Goal: Task Accomplishment & Management: Use online tool/utility

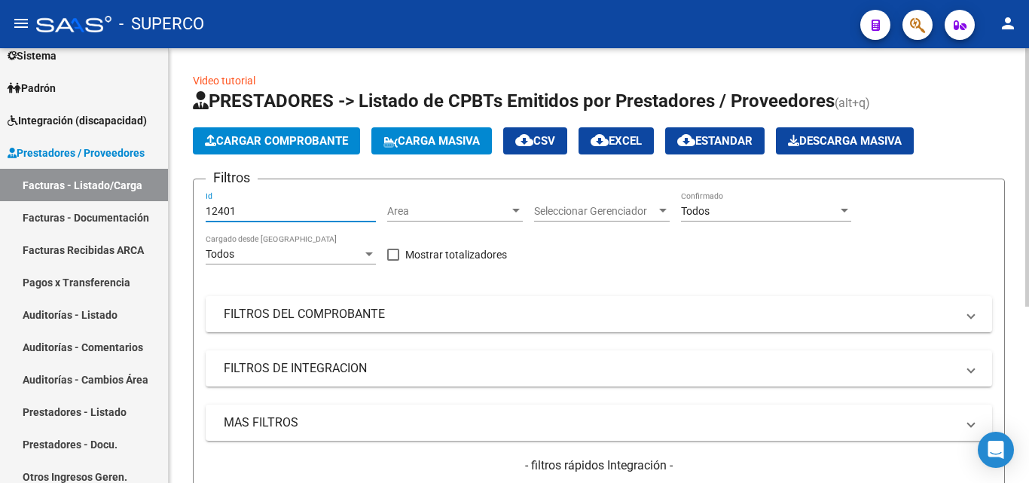
click at [249, 214] on input "12401" at bounding box center [291, 211] width 170 height 13
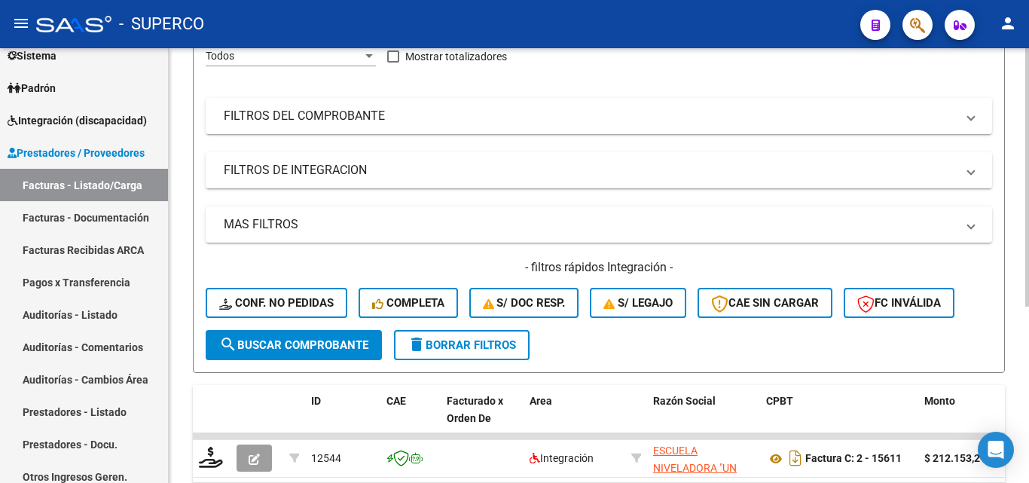
scroll to position [296, 0]
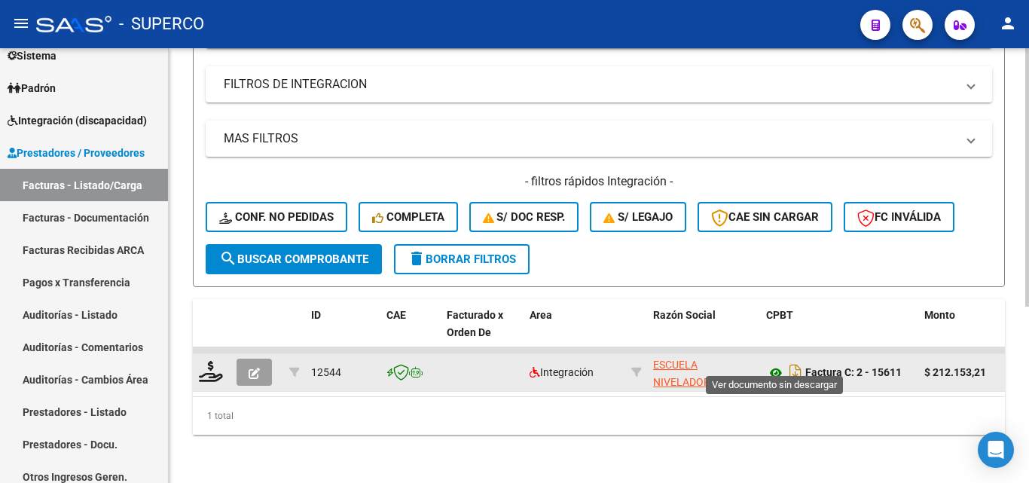
type input "12544"
click at [777, 364] on icon at bounding box center [776, 373] width 20 height 18
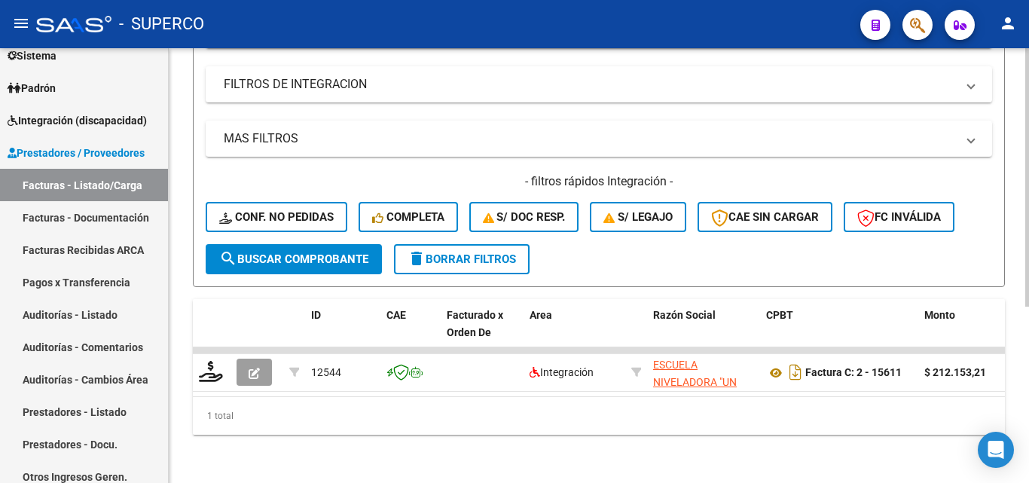
scroll to position [0, 0]
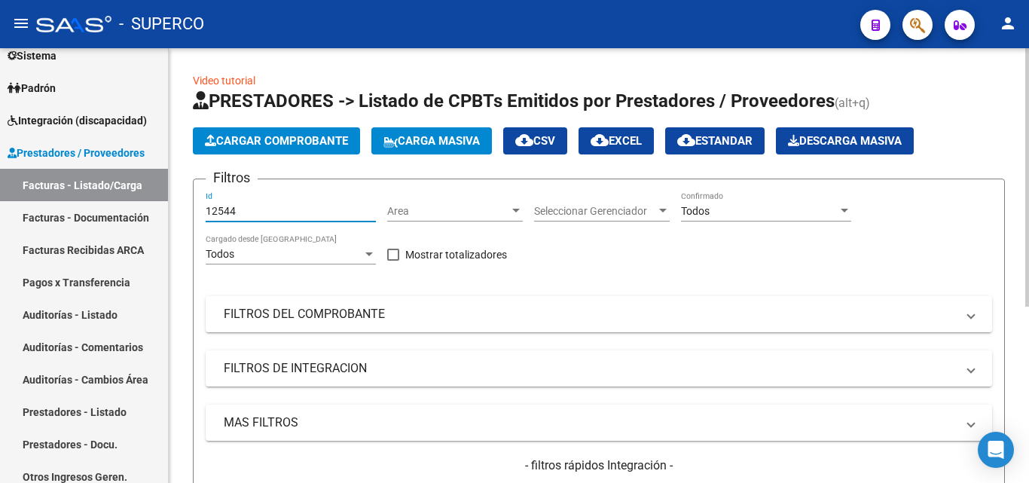
drag, startPoint x: 268, startPoint y: 213, endPoint x: 193, endPoint y: 207, distance: 75.5
click at [193, 207] on form "Filtros 12544 Id Area Area Seleccionar Gerenciador Seleccionar Gerenciador Todo…" at bounding box center [599, 374] width 812 height 392
click at [328, 319] on mat-panel-title "FILTROS DEL COMPROBANTE" at bounding box center [590, 314] width 732 height 17
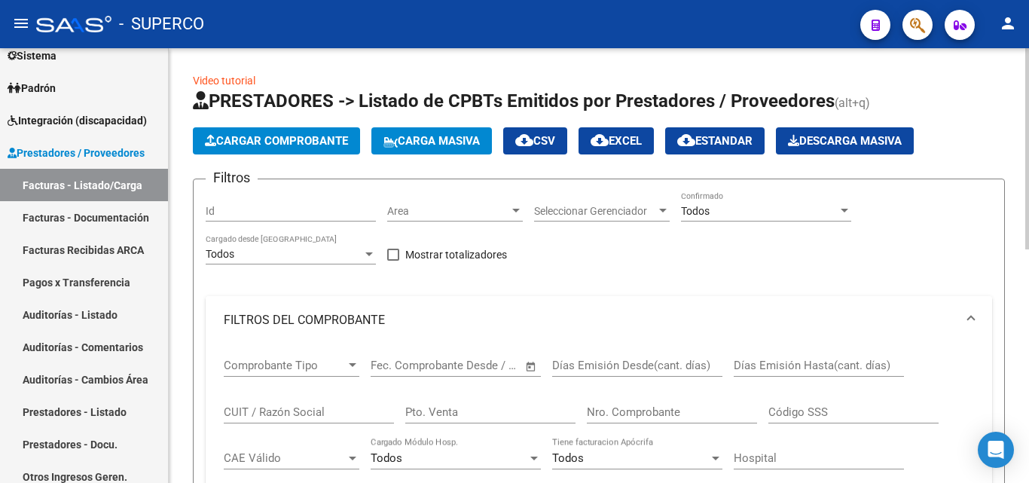
scroll to position [75, 0]
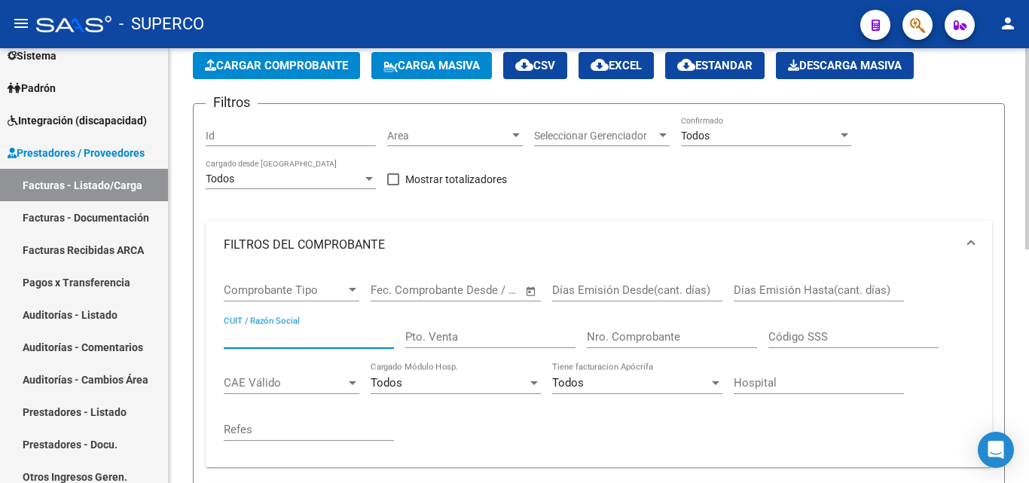
click at [298, 334] on input "CUIT / Razón Social" at bounding box center [309, 337] width 170 height 14
paste input "30-62698339-8"
click at [241, 337] on input "30-62698339-8" at bounding box center [309, 337] width 170 height 14
click at [292, 335] on input "3062698339-8" at bounding box center [309, 337] width 170 height 14
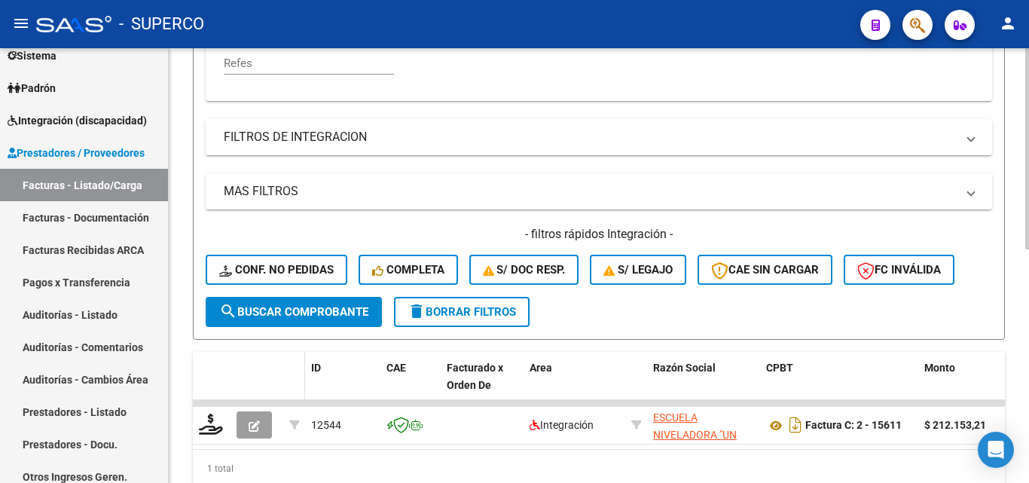
scroll to position [452, 0]
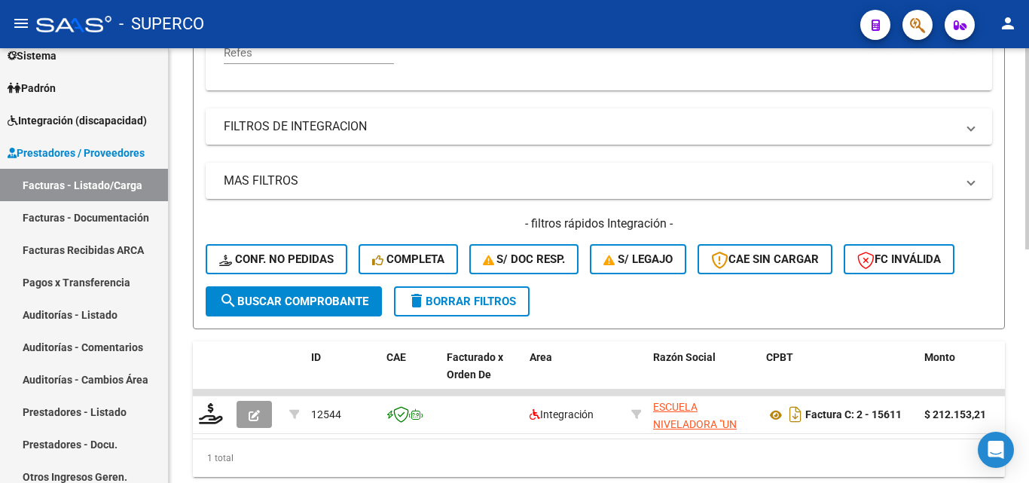
type input "30626983398"
click at [283, 315] on button "search Buscar Comprobante" at bounding box center [294, 301] width 176 height 30
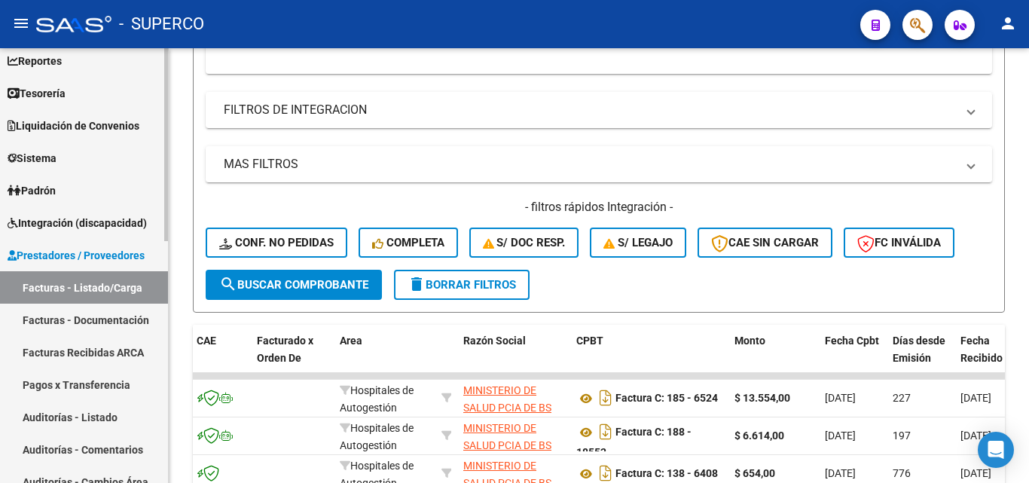
scroll to position [0, 0]
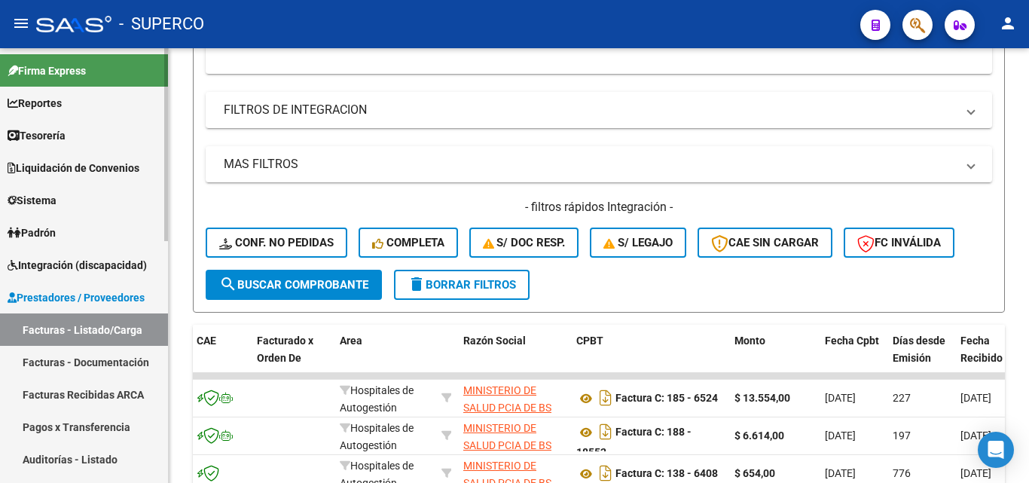
click at [99, 264] on span "Integración (discapacidad)" at bounding box center [77, 265] width 139 height 17
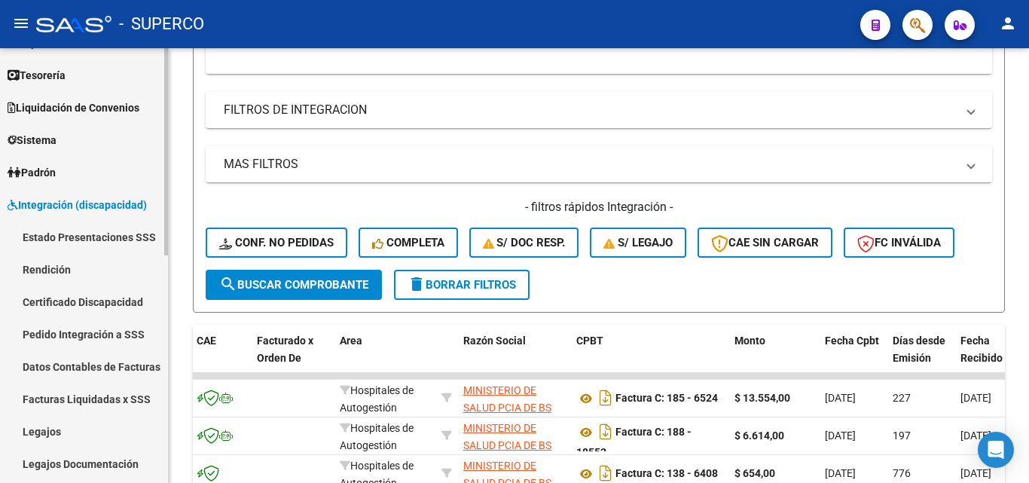
scroll to position [75, 0]
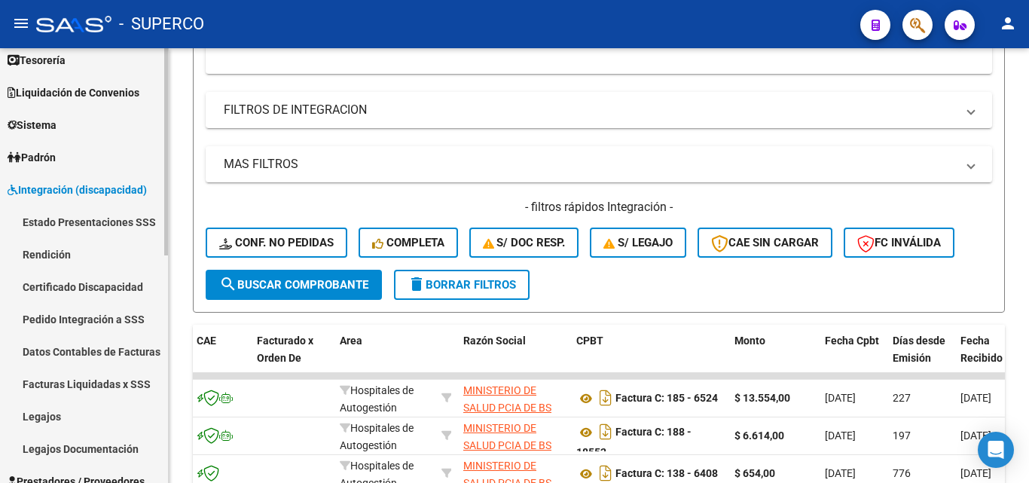
click at [93, 349] on link "Datos Contables de Facturas" at bounding box center [84, 351] width 168 height 32
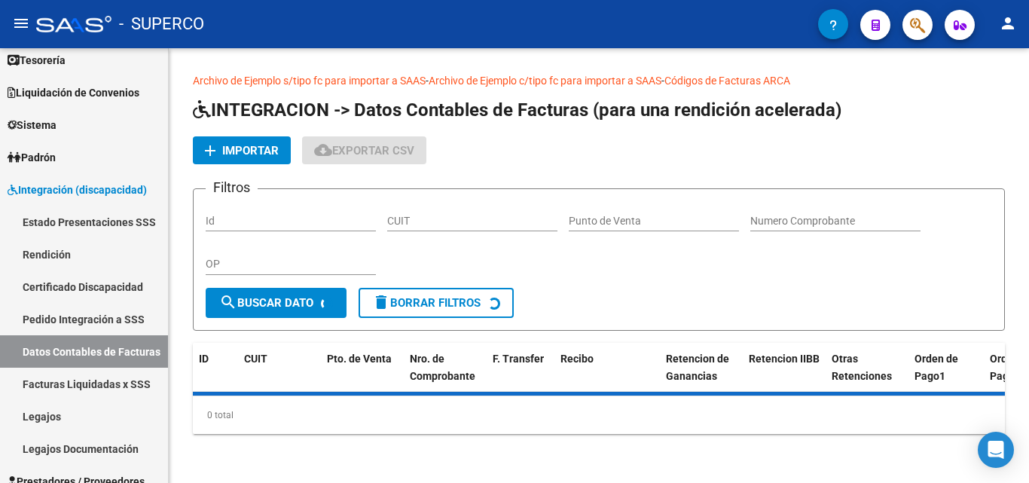
click at [236, 150] on span "Importar" at bounding box center [250, 151] width 56 height 14
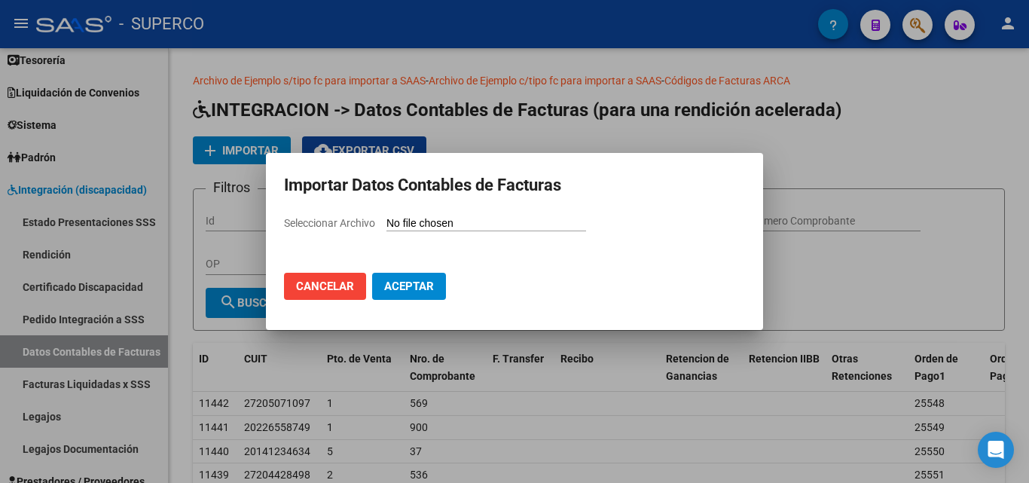
click at [438, 224] on input "Seleccionar Archivo" at bounding box center [486, 224] width 200 height 14
type input "C:\fakepath\Facturas (40).csv"
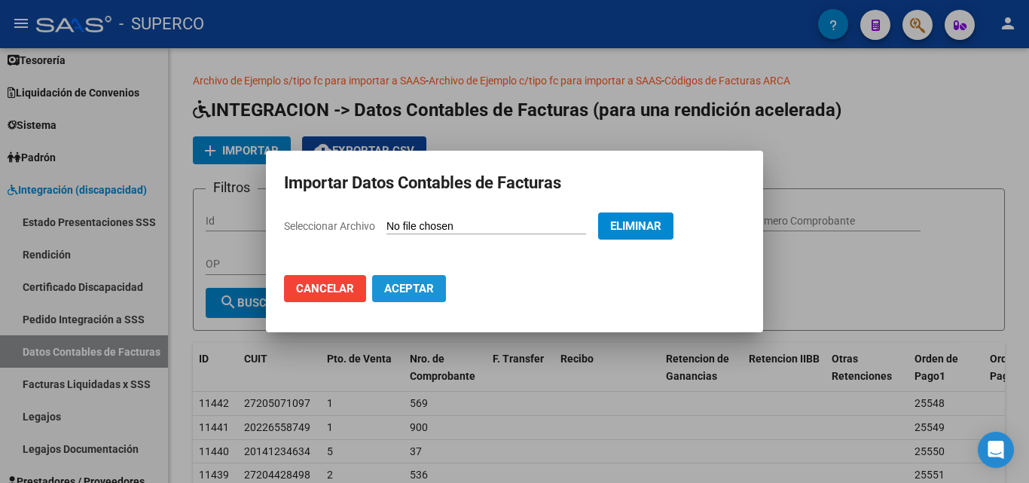
click at [418, 281] on button "Aceptar" at bounding box center [409, 288] width 74 height 27
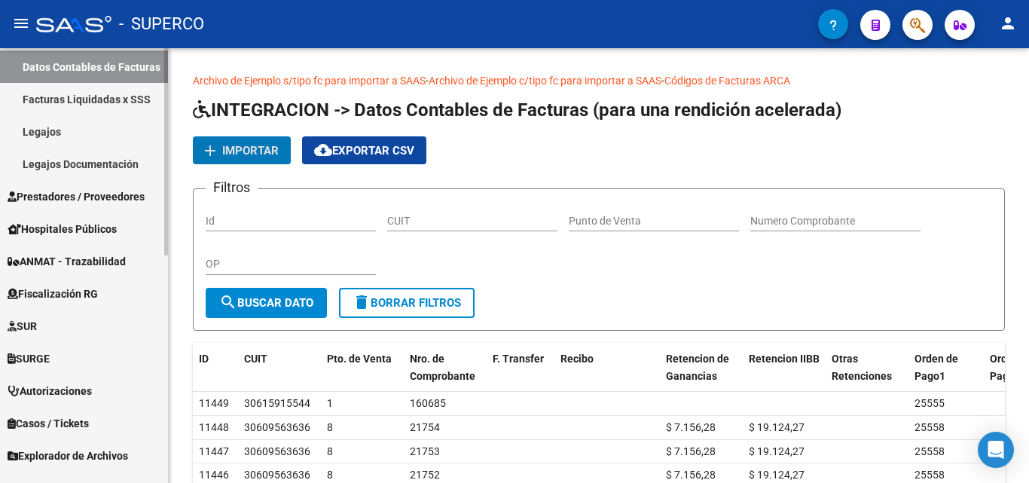
scroll to position [377, 0]
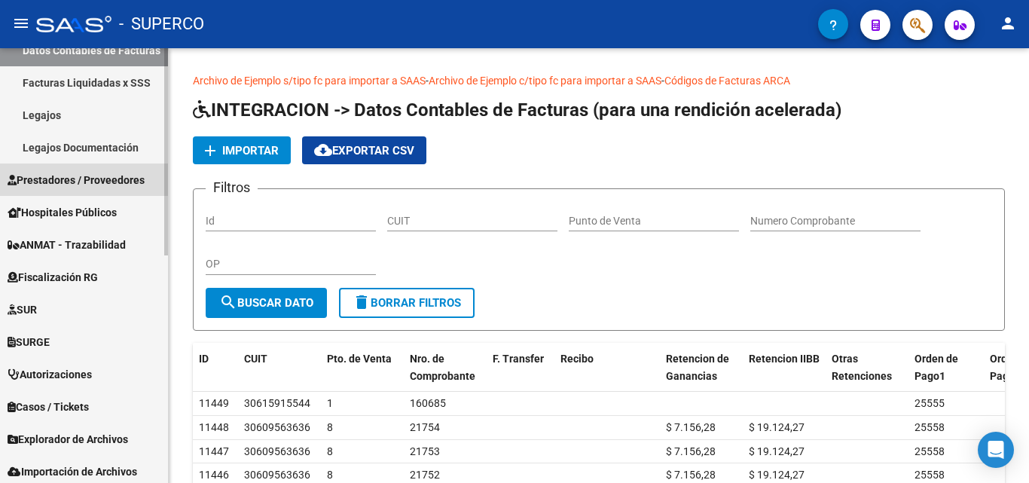
click at [73, 179] on span "Prestadores / Proveedores" at bounding box center [76, 180] width 137 height 17
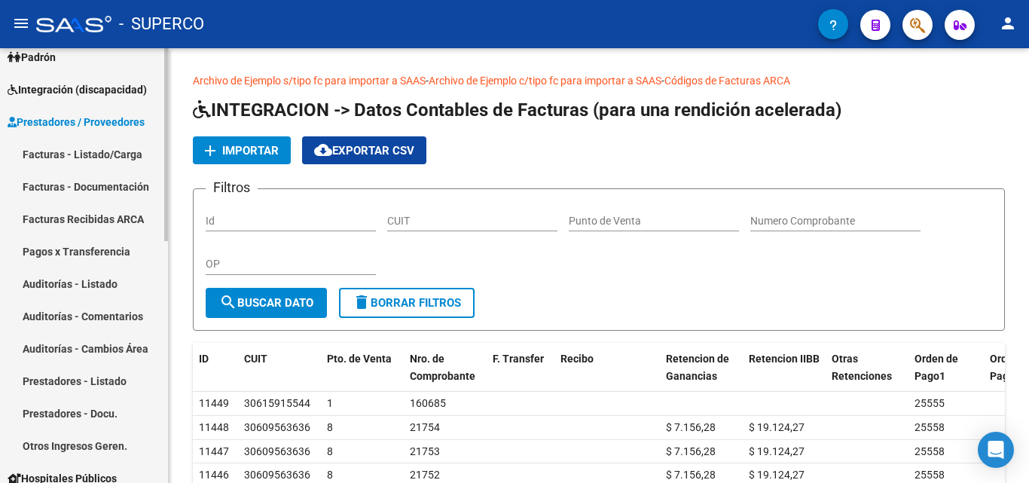
scroll to position [151, 0]
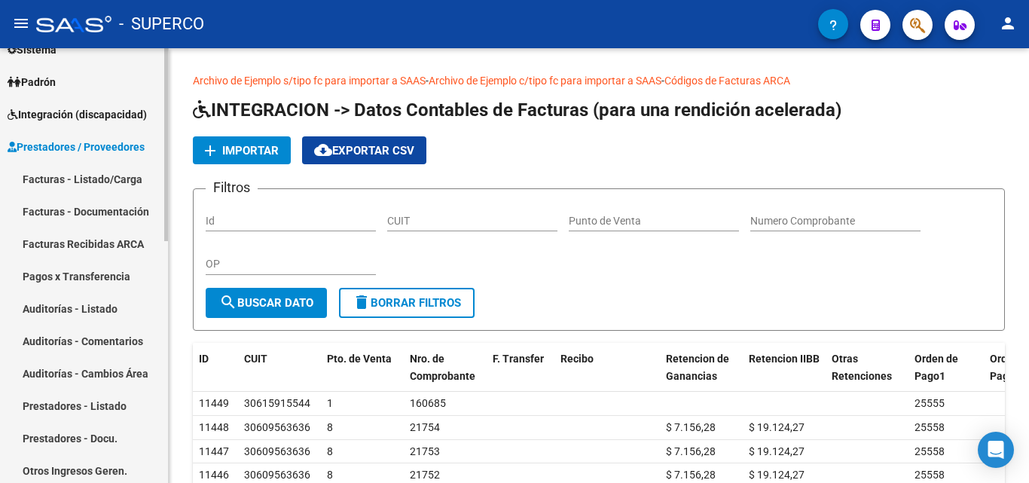
click at [83, 178] on link "Facturas - Listado/Carga" at bounding box center [84, 179] width 168 height 32
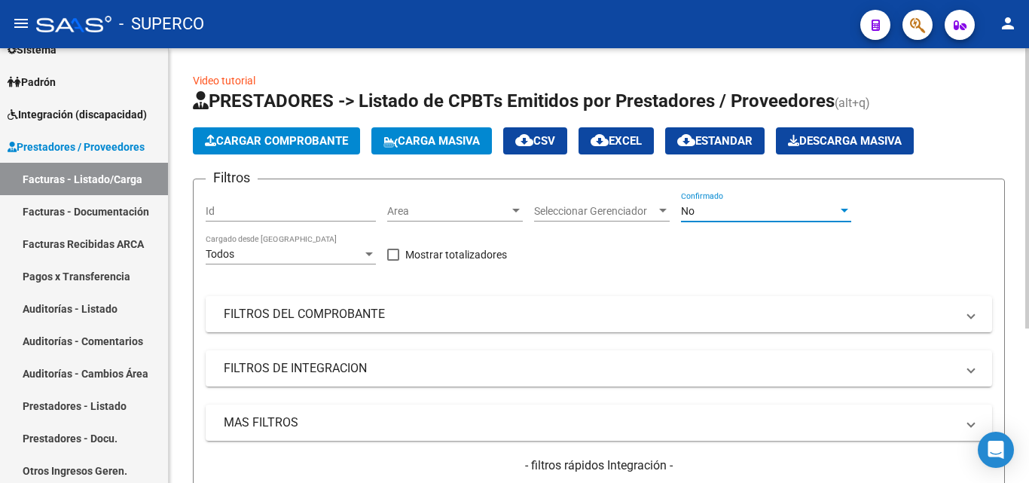
click at [710, 208] on div "No" at bounding box center [759, 211] width 157 height 13
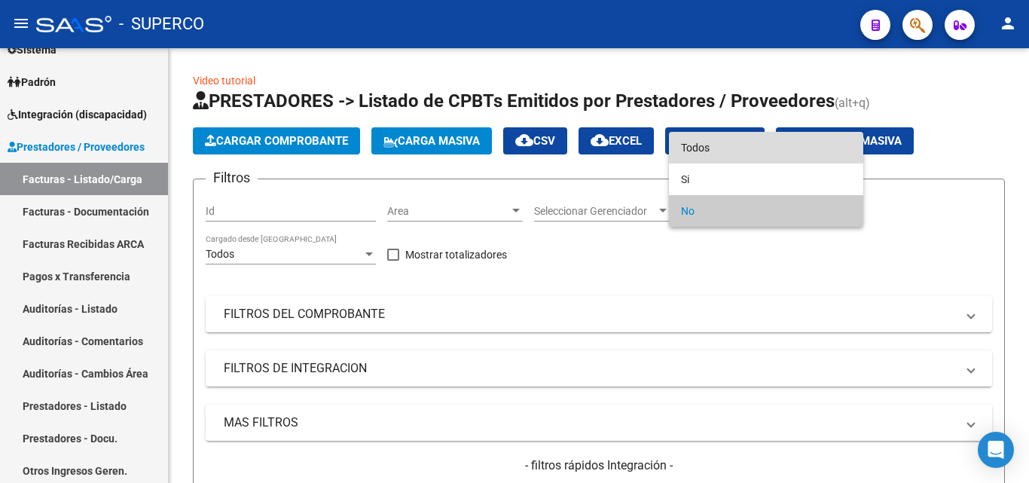
click at [709, 149] on span "Todos" at bounding box center [766, 148] width 170 height 32
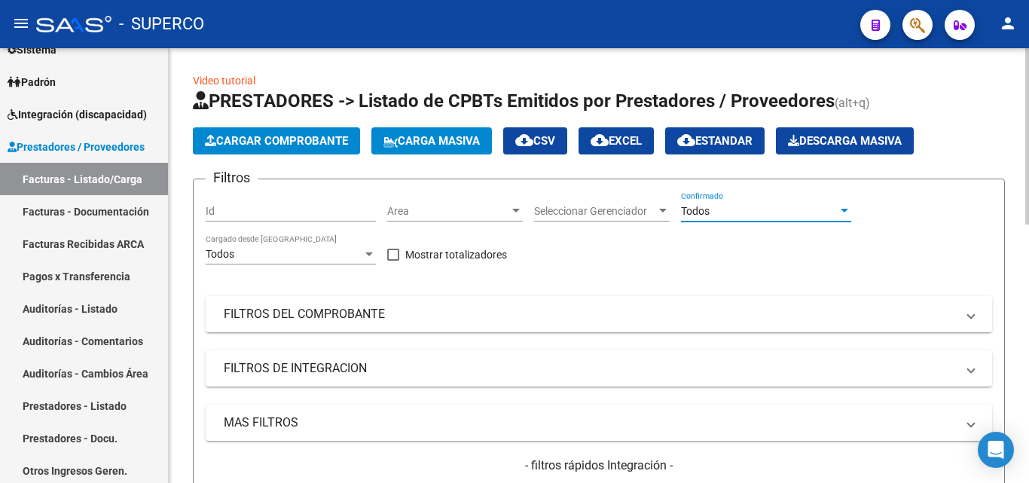
scroll to position [75, 0]
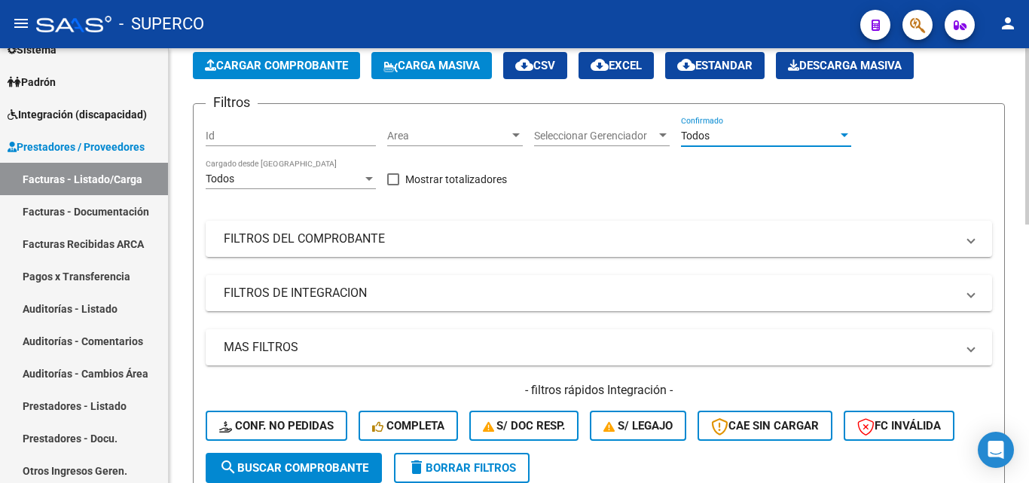
click at [294, 471] on span "search Buscar Comprobante" at bounding box center [293, 468] width 149 height 14
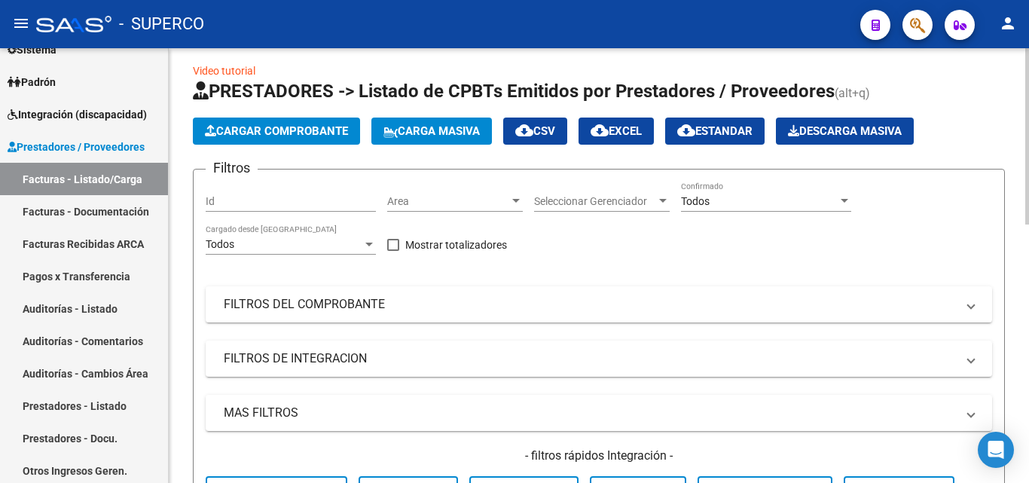
scroll to position [0, 0]
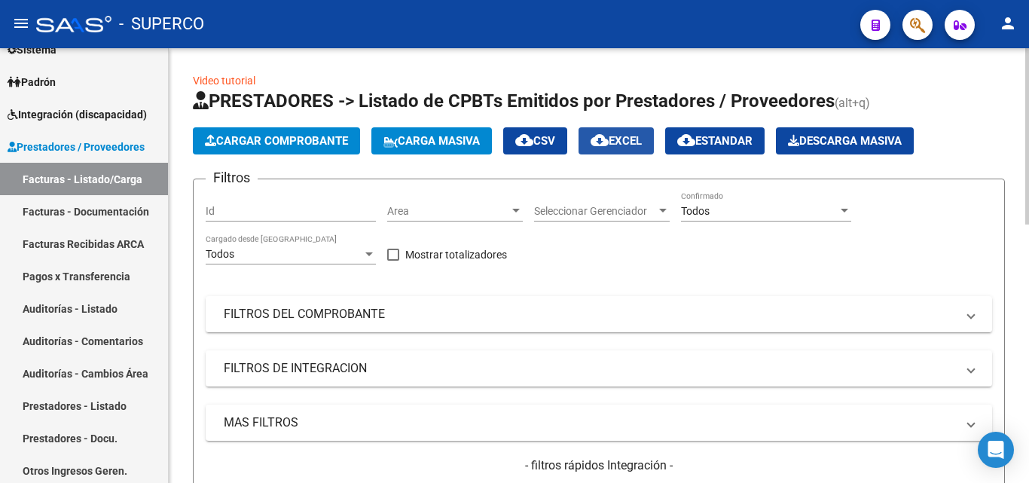
click at [642, 145] on span "cloud_download EXCEL" at bounding box center [615, 141] width 51 height 14
